Goal: Information Seeking & Learning: Learn about a topic

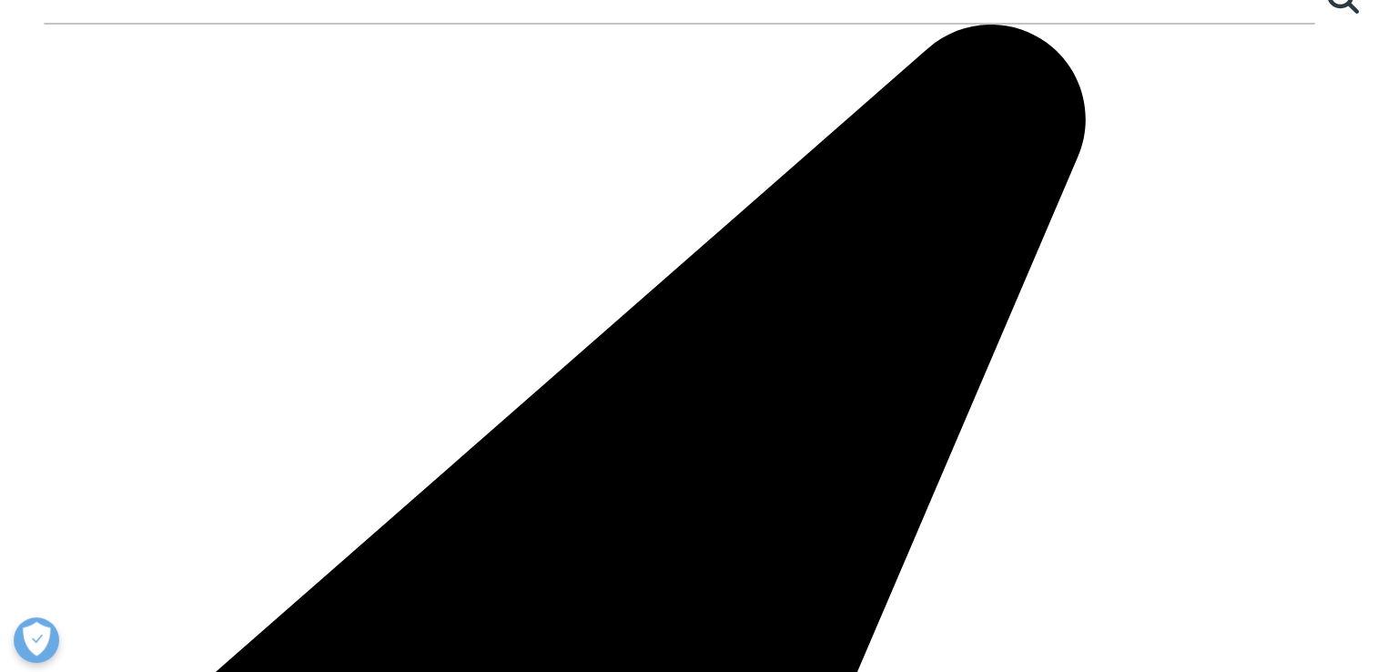
scroll to position [3116, 0]
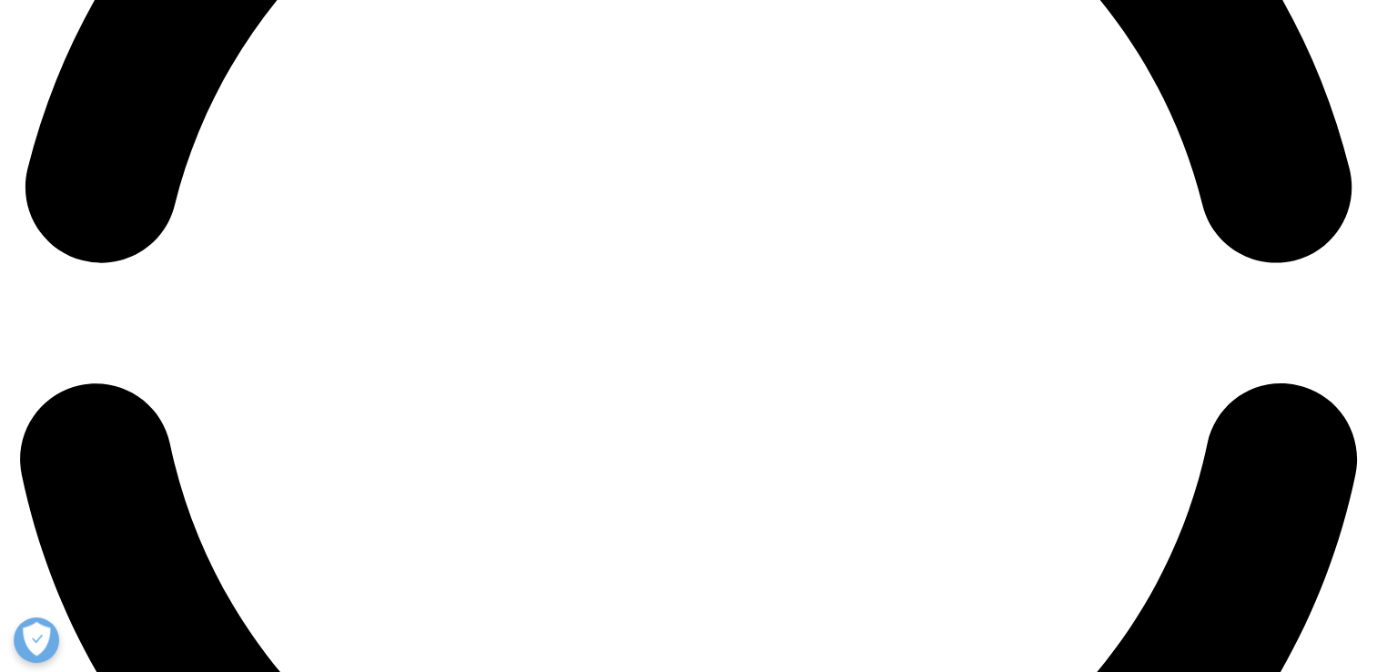
scroll to position [3116, 0]
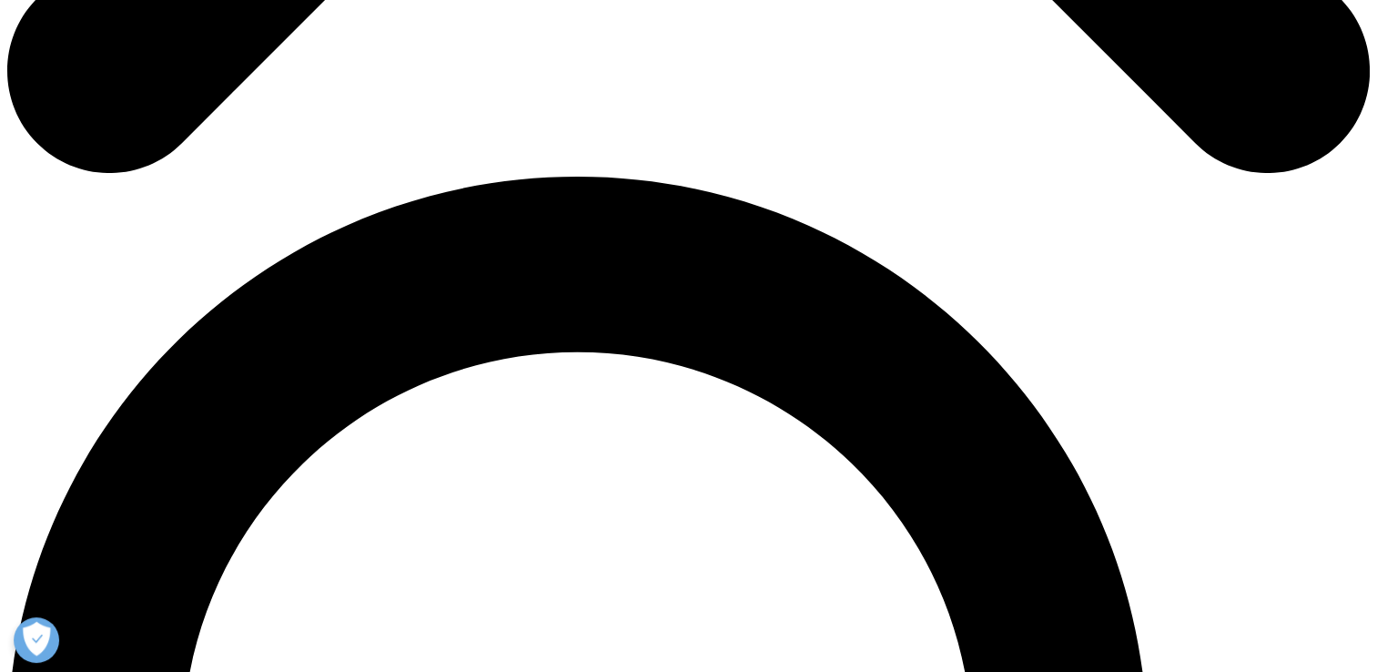
scroll to position [156, 0]
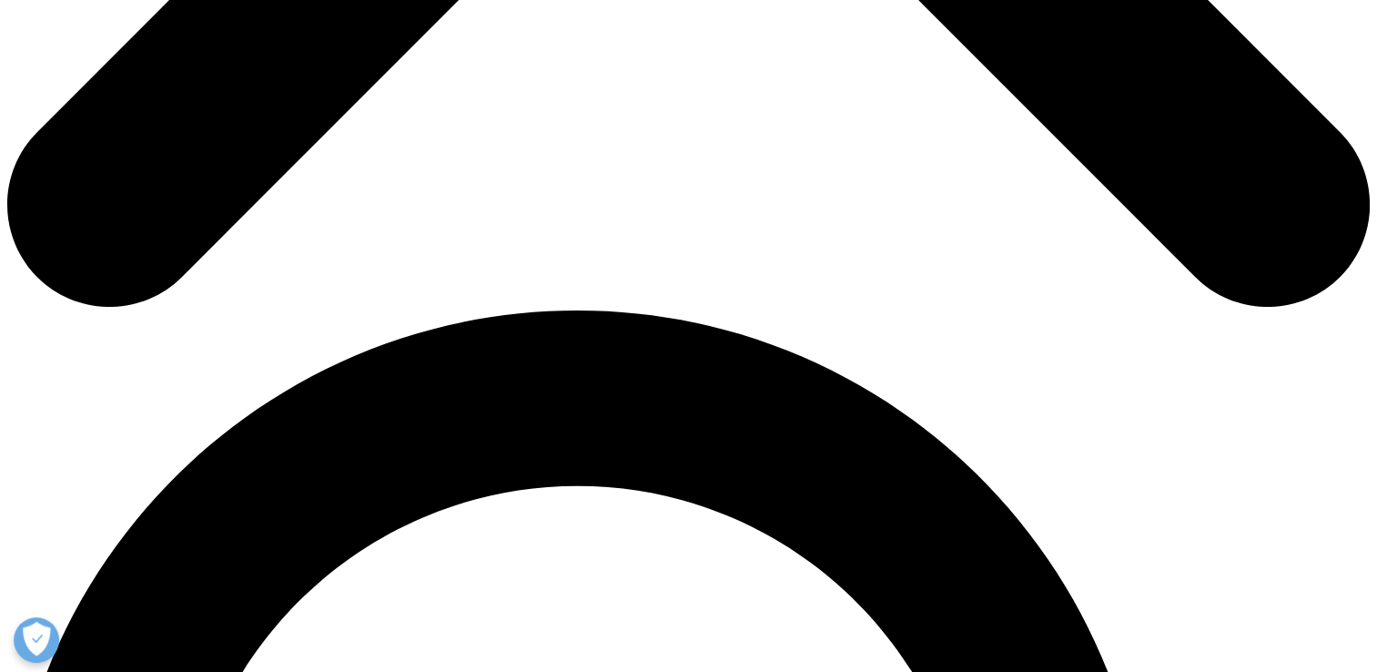
scroll to position [1085, 0]
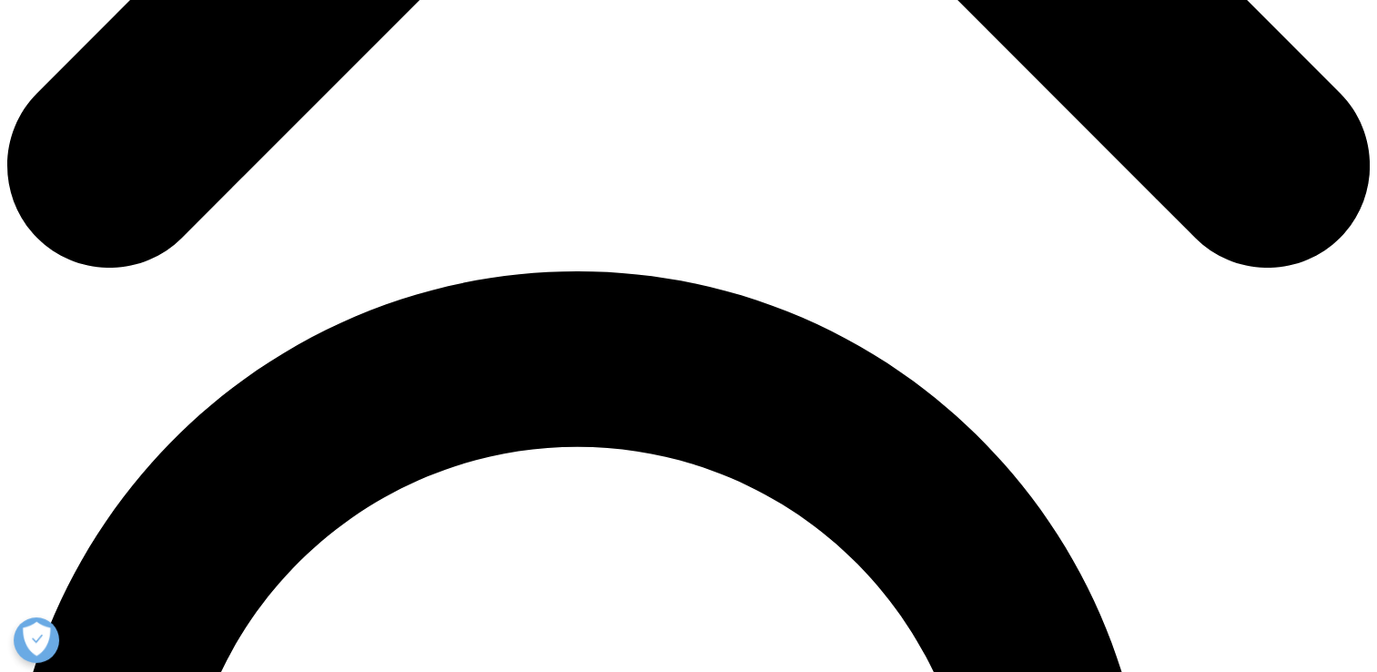
scroll to position [1018, 0]
